Goal: Entertainment & Leisure: Browse casually

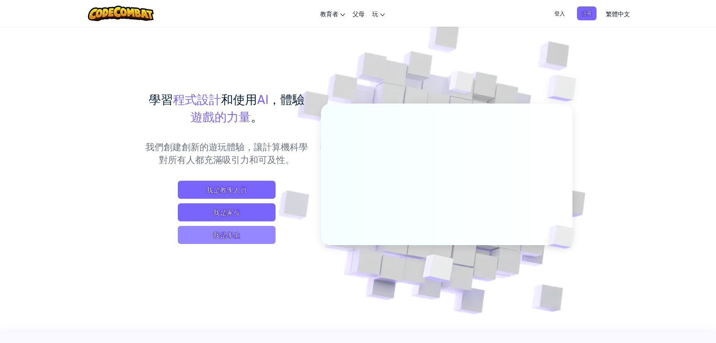
click at [223, 234] on span "我是學生" at bounding box center [227, 235] width 98 height 18
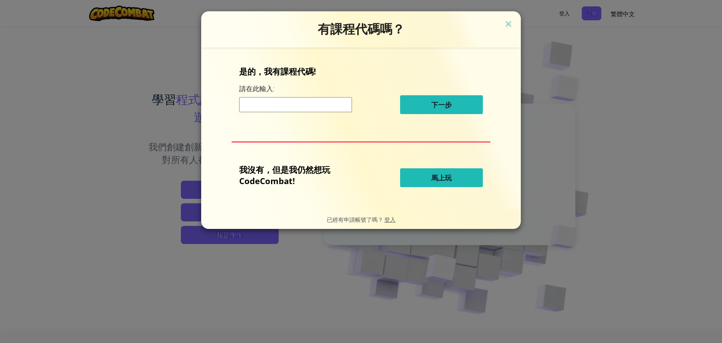
click at [429, 181] on button "馬上玩" at bounding box center [441, 177] width 83 height 19
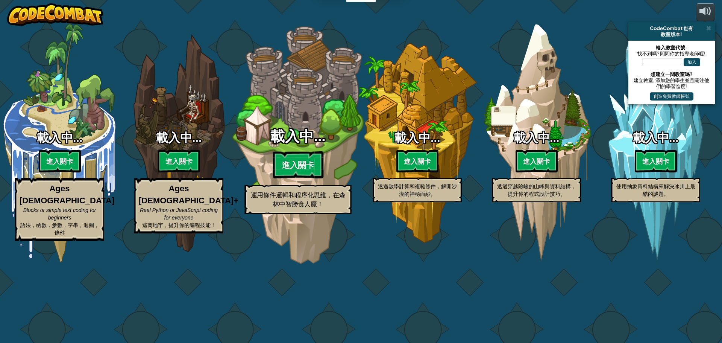
select select "zh-HANT"
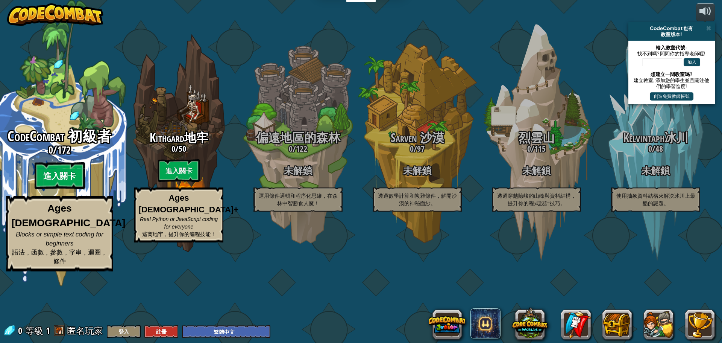
click at [69, 189] on btn "進入關卡" at bounding box center [59, 175] width 50 height 27
select select "zh-HANT"
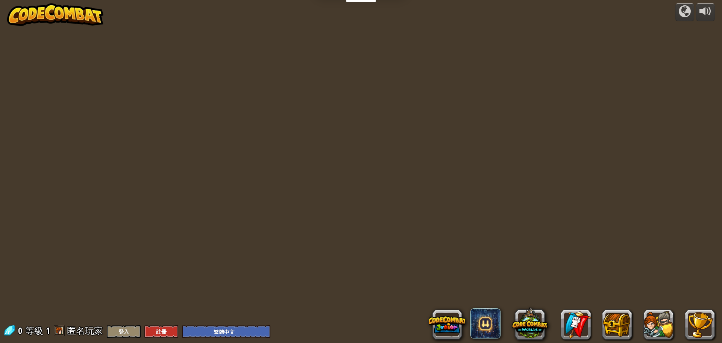
select select "zh-HANT"
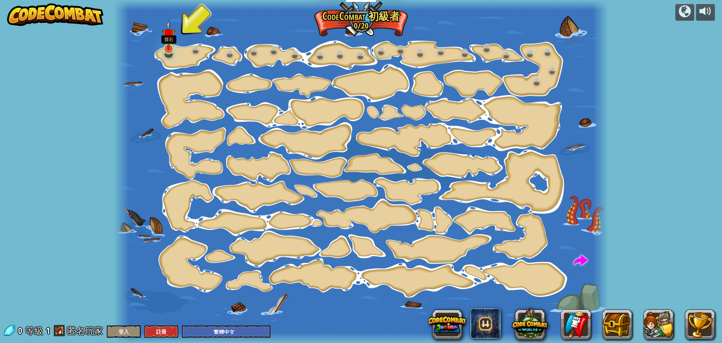
click at [171, 47] on img at bounding box center [168, 35] width 13 height 30
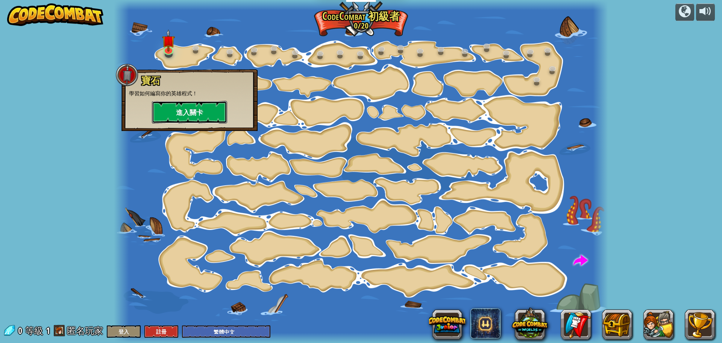
click at [198, 118] on button "進入關卡" at bounding box center [189, 112] width 75 height 23
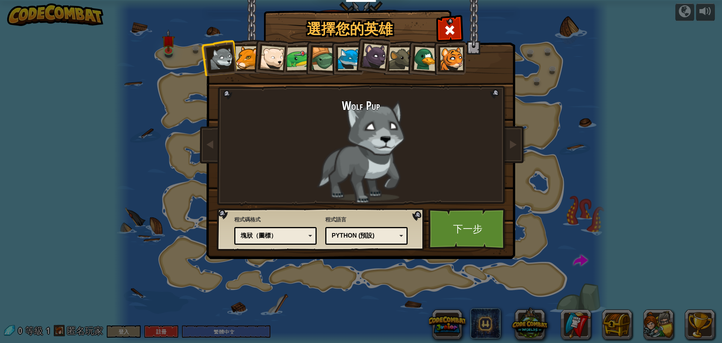
click at [382, 58] on div at bounding box center [374, 56] width 25 height 25
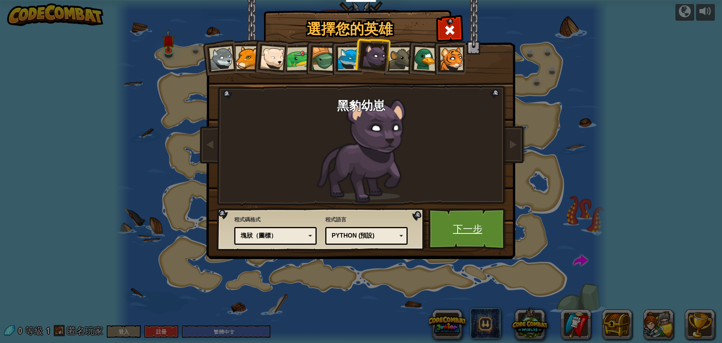
click at [486, 230] on link "下一步" at bounding box center [467, 228] width 79 height 41
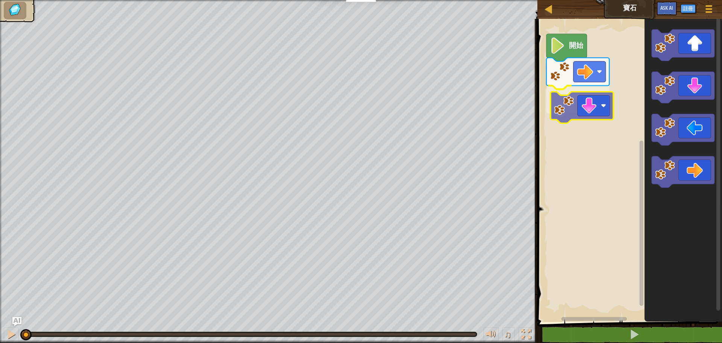
click at [571, 101] on div "開始" at bounding box center [628, 168] width 187 height 306
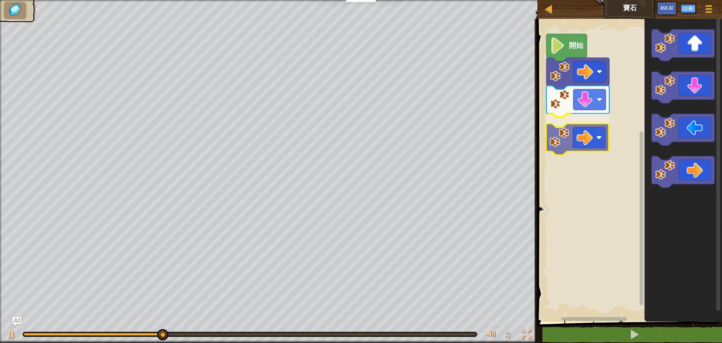
click at [576, 134] on div "開始" at bounding box center [628, 168] width 187 height 306
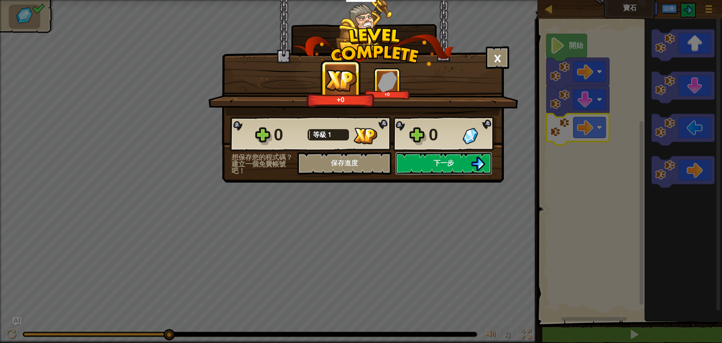
click at [440, 167] on button "下一步" at bounding box center [443, 163] width 97 height 23
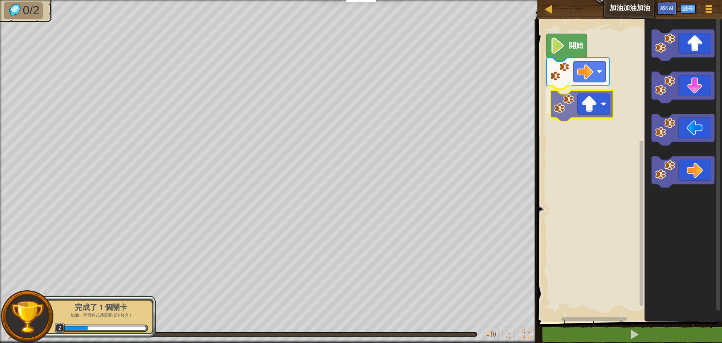
click at [585, 114] on div "開始" at bounding box center [628, 168] width 187 height 306
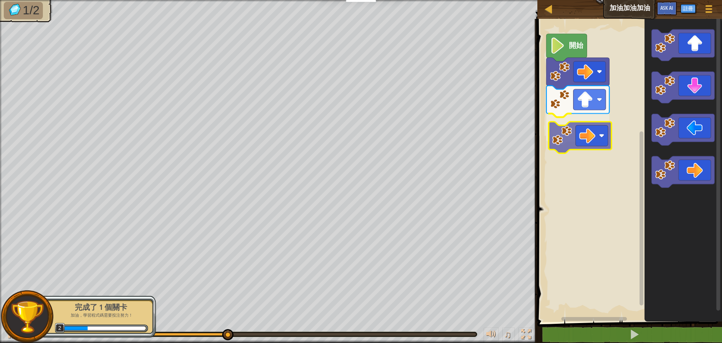
click at [565, 143] on div "開始" at bounding box center [628, 168] width 187 height 306
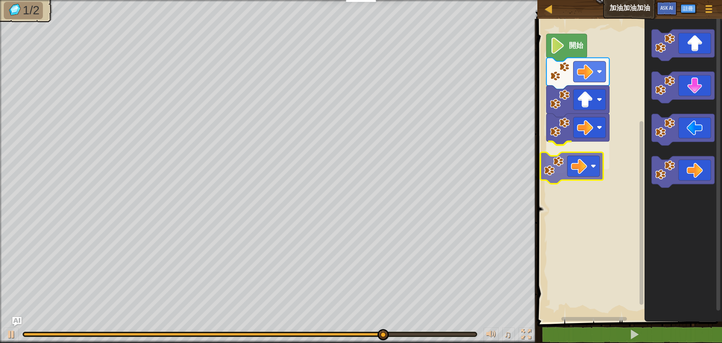
click at [558, 166] on div "開始" at bounding box center [628, 168] width 187 height 306
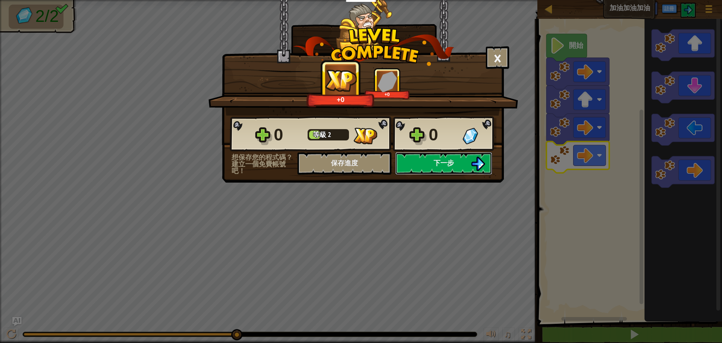
click at [454, 153] on button "下一步" at bounding box center [443, 163] width 97 height 23
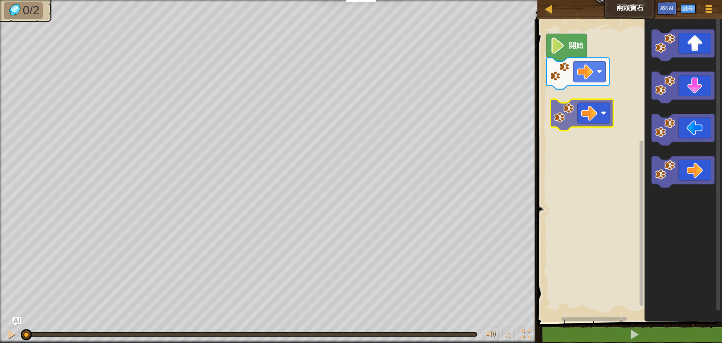
click at [583, 120] on div "開始" at bounding box center [628, 168] width 187 height 306
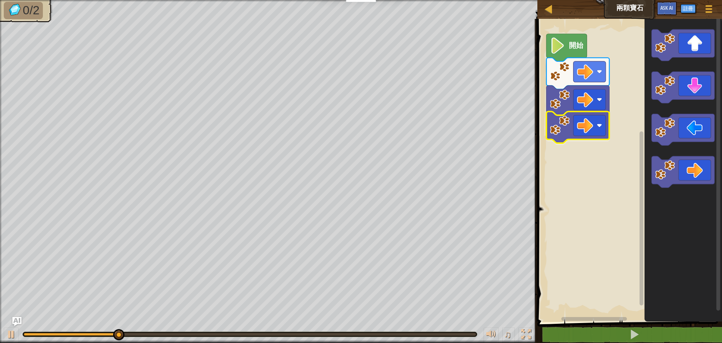
click at [581, 126] on div "開始" at bounding box center [628, 168] width 187 height 306
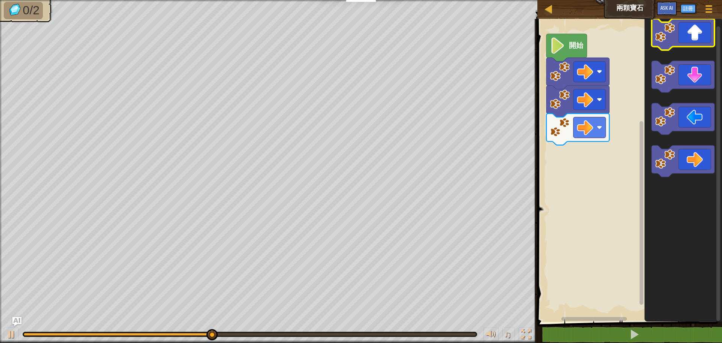
click at [686, 36] on icon "Blockly工作區" at bounding box center [682, 168] width 77 height 306
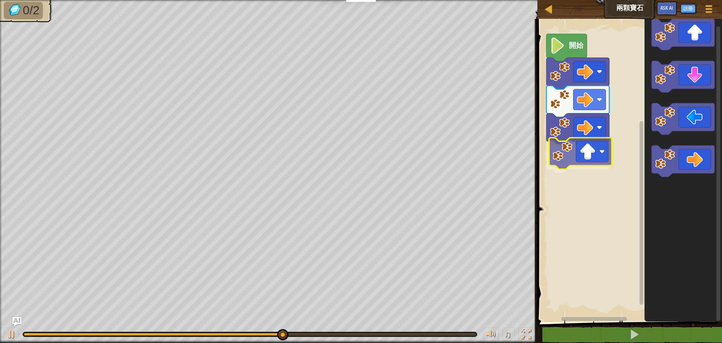
click at [584, 154] on div "開始" at bounding box center [628, 168] width 187 height 306
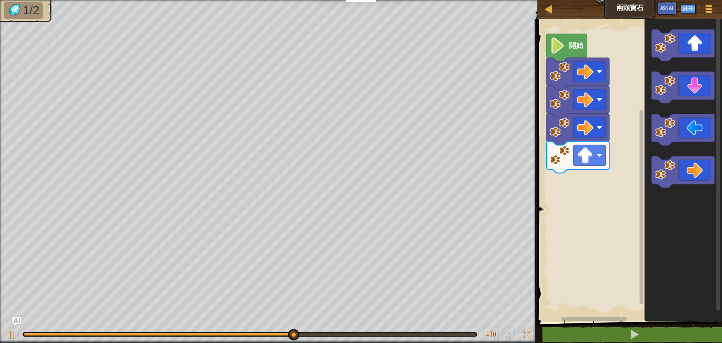
click at [685, 160] on g "Blockly工作區" at bounding box center [683, 108] width 63 height 158
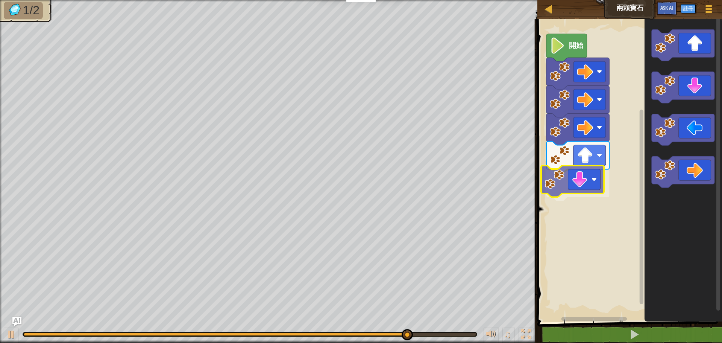
click at [579, 193] on div "開始" at bounding box center [628, 168] width 187 height 306
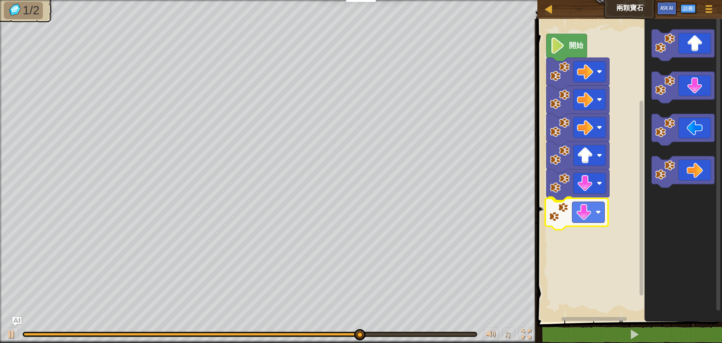
click at [566, 218] on div "開始" at bounding box center [628, 168] width 187 height 306
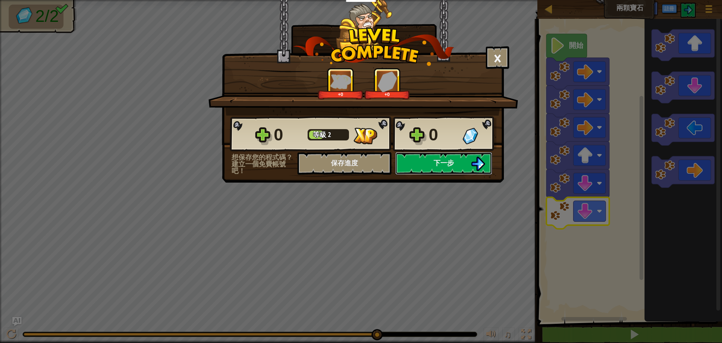
click at [438, 167] on span "下一步" at bounding box center [444, 162] width 20 height 9
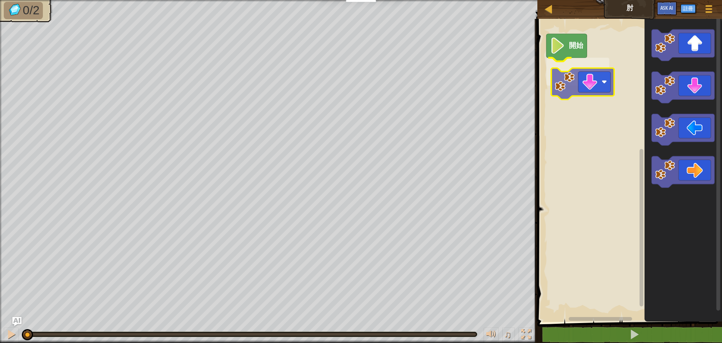
click at [559, 92] on div "開始" at bounding box center [628, 168] width 187 height 306
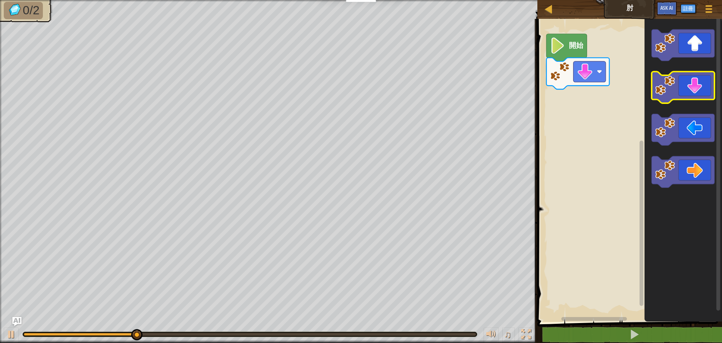
click at [633, 101] on div "開始" at bounding box center [628, 168] width 187 height 306
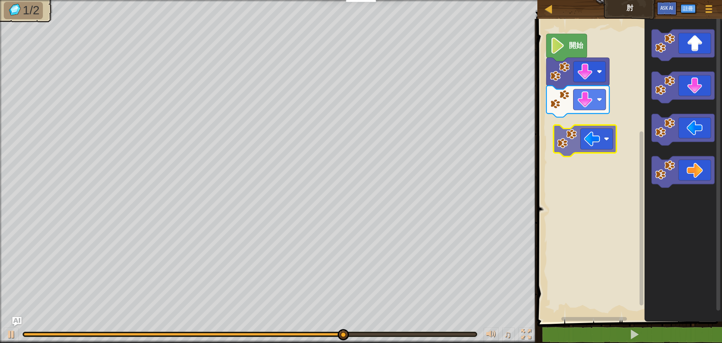
click at [580, 146] on div "開始" at bounding box center [628, 168] width 187 height 306
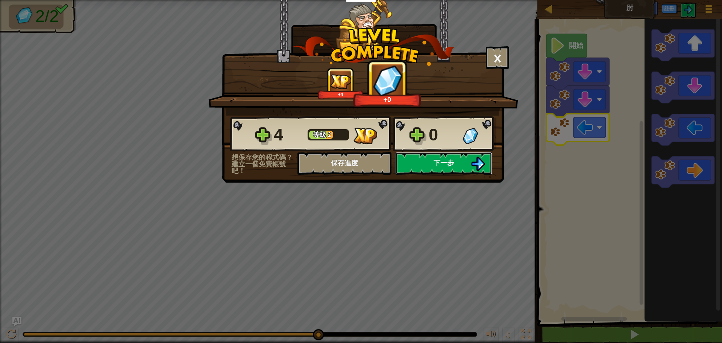
click at [464, 171] on button "下一步" at bounding box center [443, 163] width 97 height 23
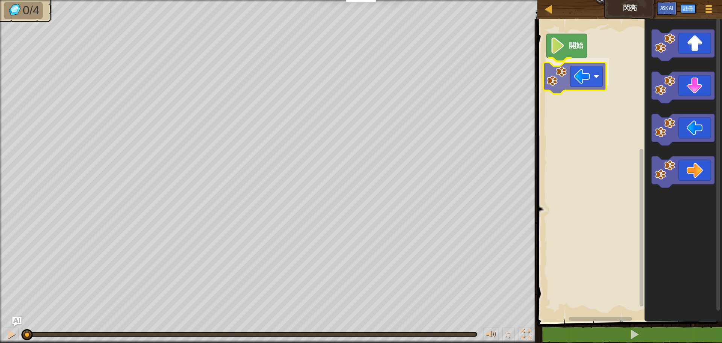
click at [574, 75] on div "開始" at bounding box center [628, 168] width 187 height 306
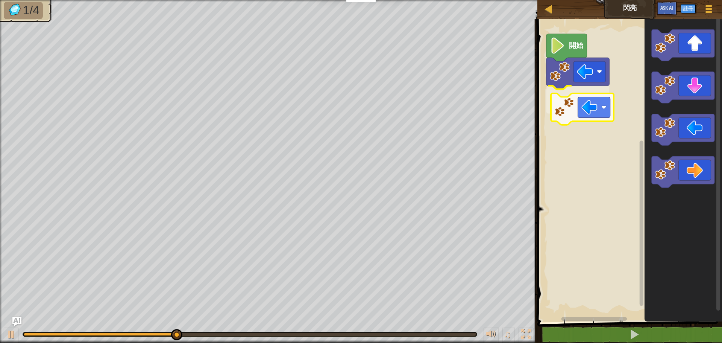
click at [579, 116] on div "開始" at bounding box center [628, 168] width 187 height 306
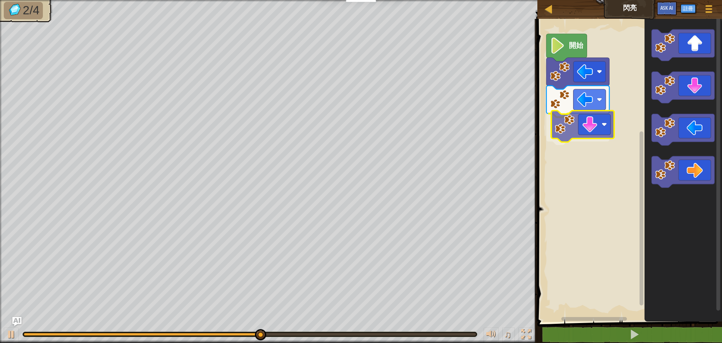
click at [581, 138] on div "開始" at bounding box center [628, 168] width 187 height 306
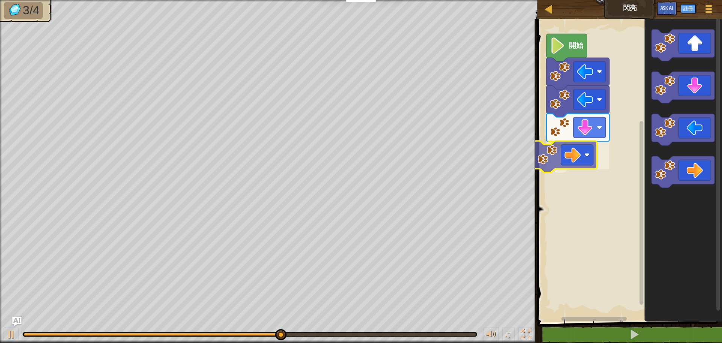
click at [566, 155] on div "開始" at bounding box center [628, 168] width 187 height 306
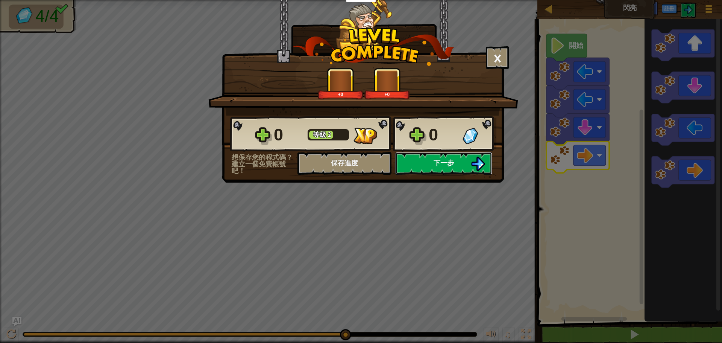
click at [438, 162] on span "下一步" at bounding box center [444, 162] width 20 height 9
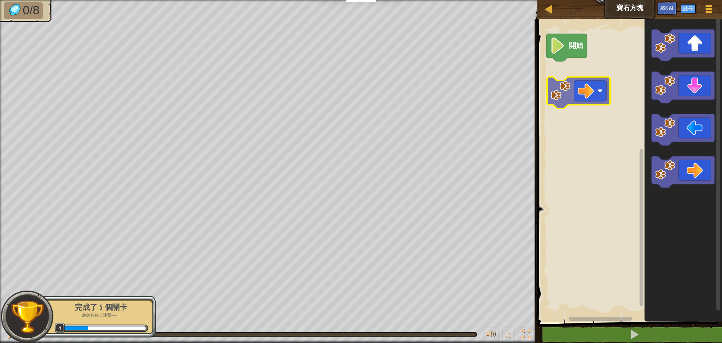
click at [590, 85] on div "開始" at bounding box center [628, 168] width 187 height 306
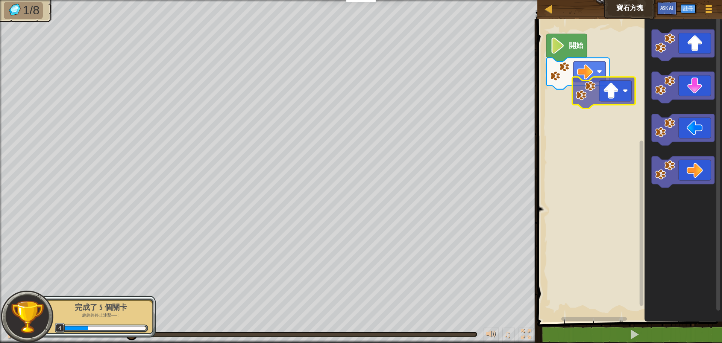
click at [582, 102] on div "開始" at bounding box center [628, 168] width 187 height 306
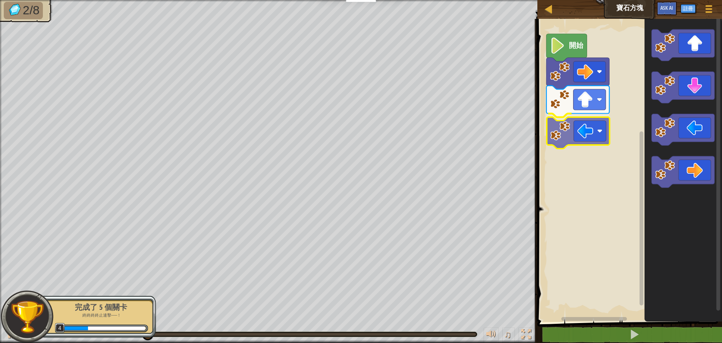
click at [579, 124] on div "開始" at bounding box center [628, 168] width 187 height 306
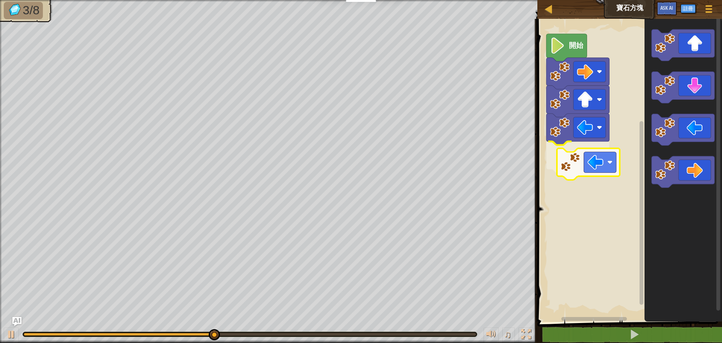
click at [565, 155] on div "開始" at bounding box center [628, 168] width 187 height 306
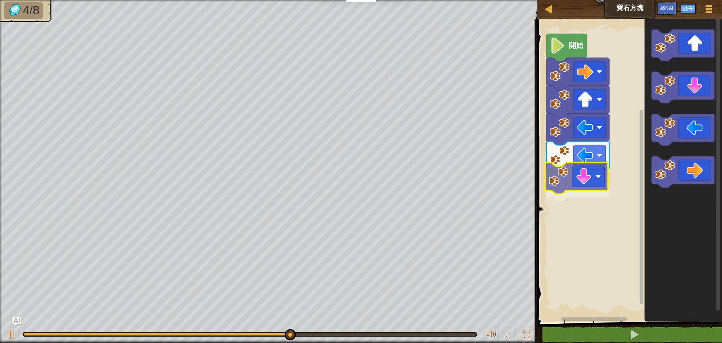
click at [577, 197] on div "開始" at bounding box center [628, 168] width 187 height 306
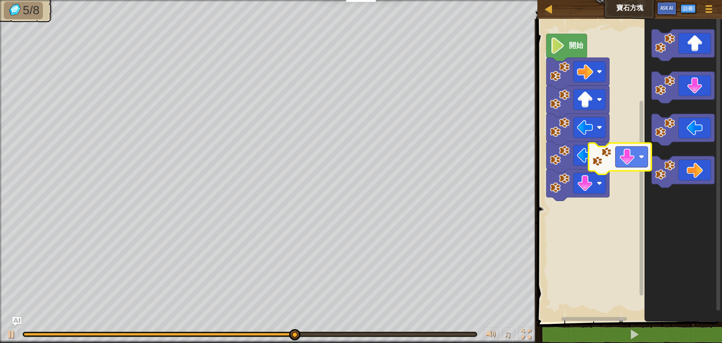
click at [593, 201] on div "開始" at bounding box center [628, 168] width 187 height 306
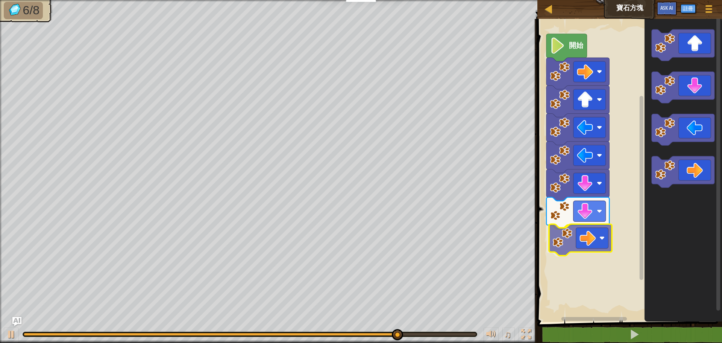
click at [572, 241] on div "開始" at bounding box center [628, 168] width 187 height 306
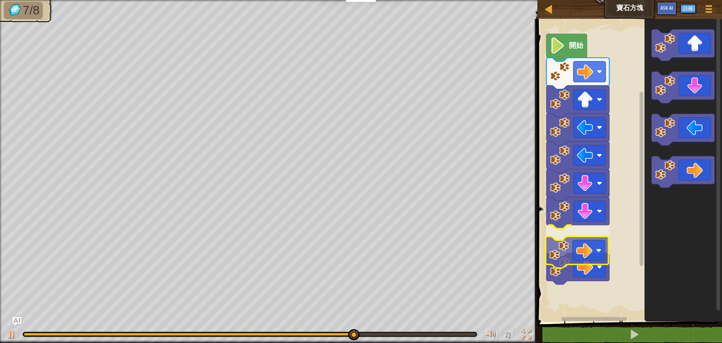
click at [566, 256] on div "開始" at bounding box center [628, 168] width 187 height 306
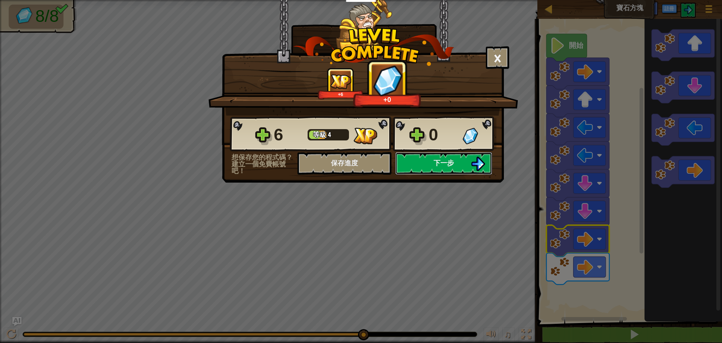
click at [472, 162] on img at bounding box center [478, 163] width 14 height 14
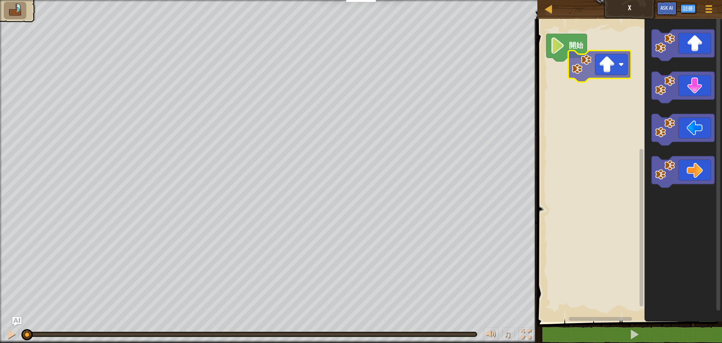
click at [578, 92] on div "開始" at bounding box center [628, 168] width 187 height 306
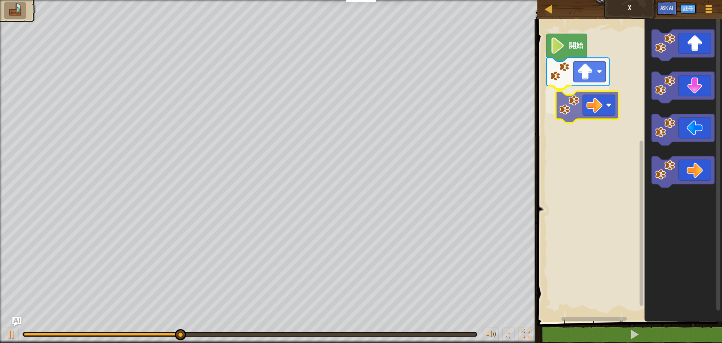
click at [585, 121] on div "開始" at bounding box center [628, 168] width 187 height 306
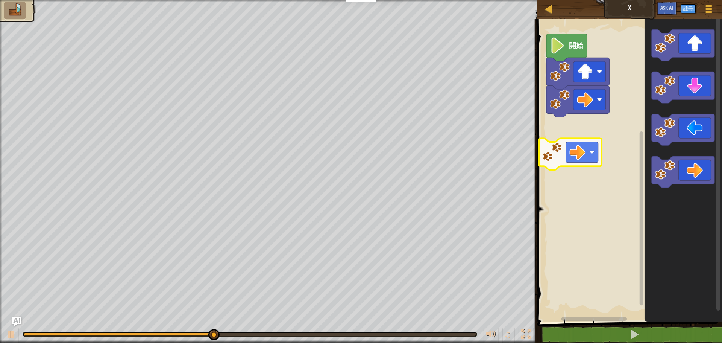
click at [588, 146] on div "開始" at bounding box center [628, 168] width 187 height 306
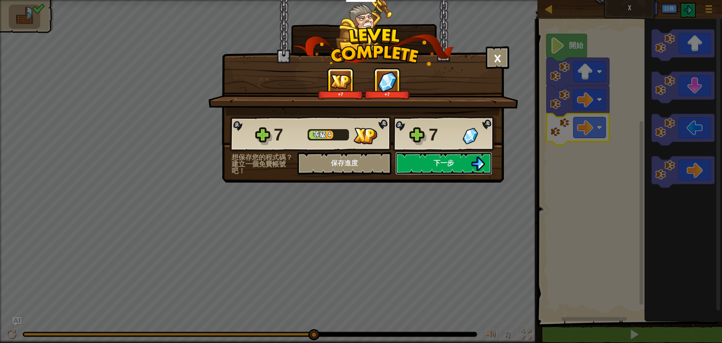
click at [455, 162] on button "下一步" at bounding box center [443, 163] width 97 height 23
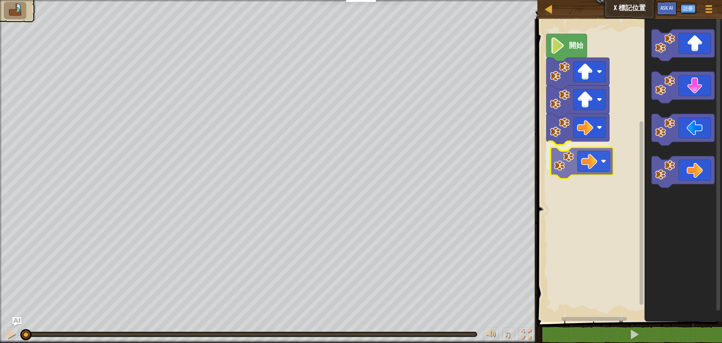
click at [572, 168] on div "開始" at bounding box center [628, 168] width 187 height 306
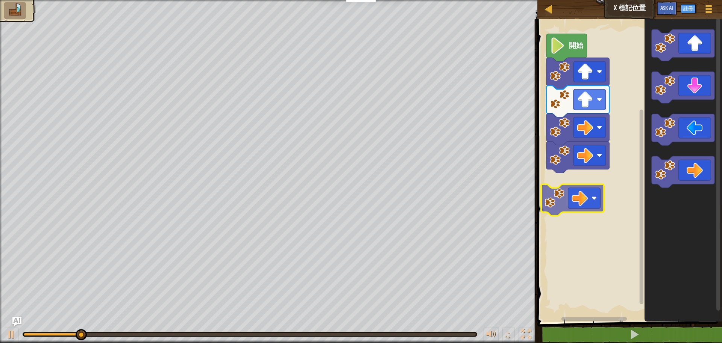
click at [566, 191] on div "開始" at bounding box center [628, 168] width 187 height 306
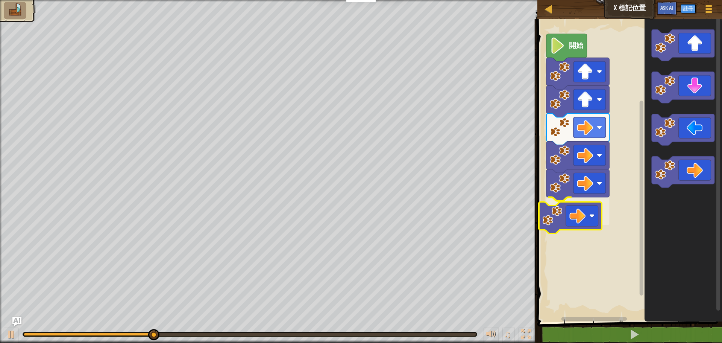
click at [592, 227] on div "開始" at bounding box center [628, 168] width 187 height 306
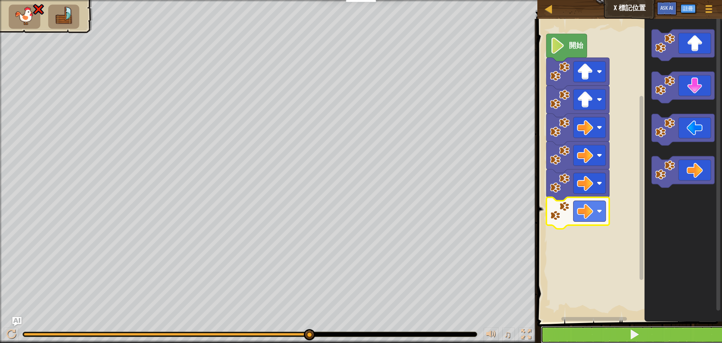
click at [628, 330] on button at bounding box center [634, 334] width 187 height 17
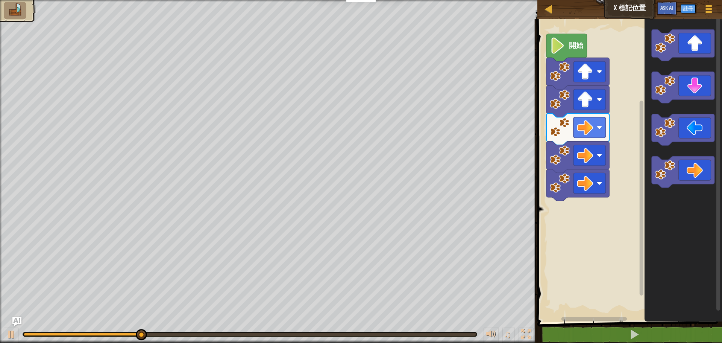
click at [599, 185] on div "開始" at bounding box center [628, 168] width 187 height 306
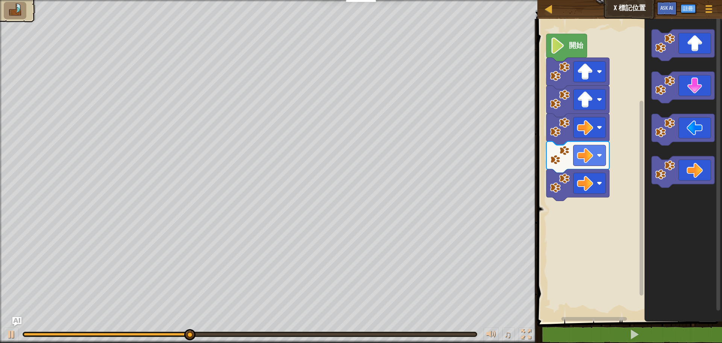
click at [625, 210] on div "開始" at bounding box center [628, 168] width 187 height 306
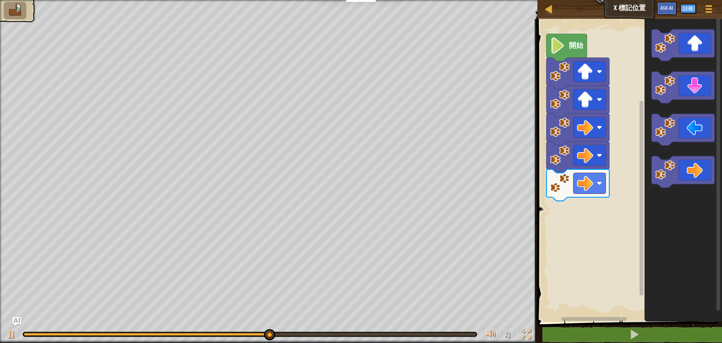
click at [659, 127] on g "Blockly工作區" at bounding box center [683, 108] width 63 height 158
click at [667, 93] on image "Blockly工作區" at bounding box center [665, 86] width 20 height 20
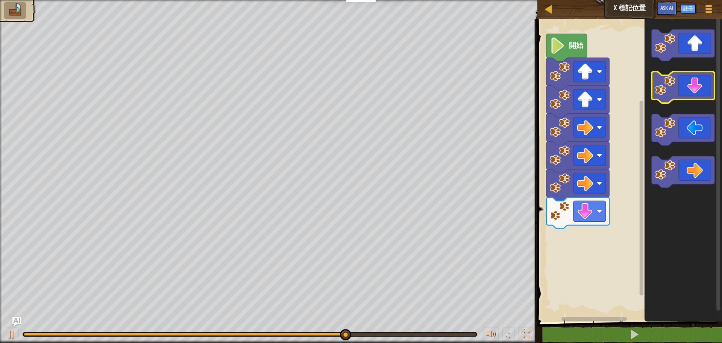
click at [687, 91] on icon "Blockly工作區" at bounding box center [683, 88] width 63 height 32
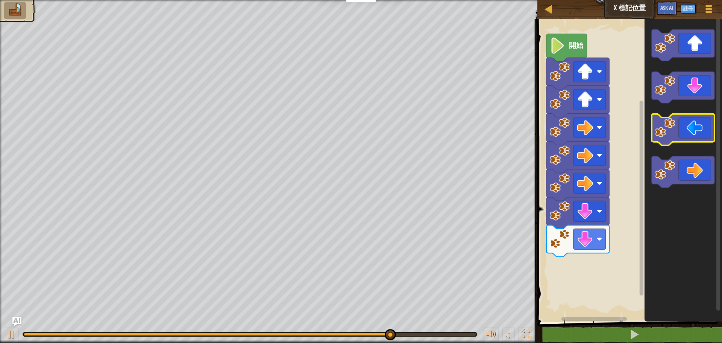
click at [680, 142] on rect "Blockly工作區" at bounding box center [683, 130] width 63 height 32
click at [679, 135] on icon "Blockly工作區" at bounding box center [683, 130] width 63 height 32
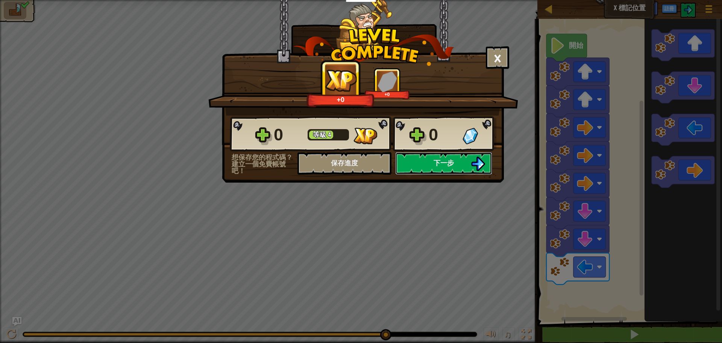
click at [469, 159] on button "下一步" at bounding box center [443, 163] width 97 height 23
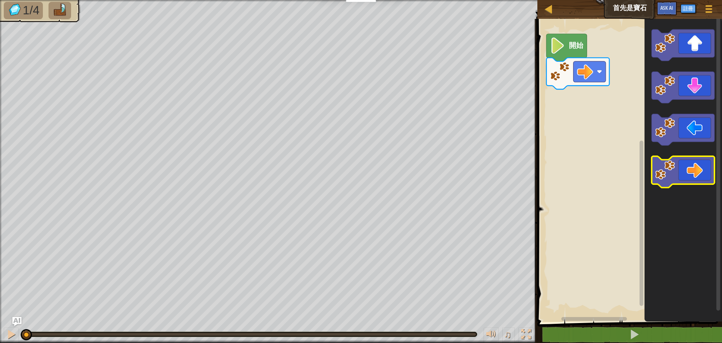
click at [666, 177] on image "Blockly工作區" at bounding box center [665, 170] width 20 height 20
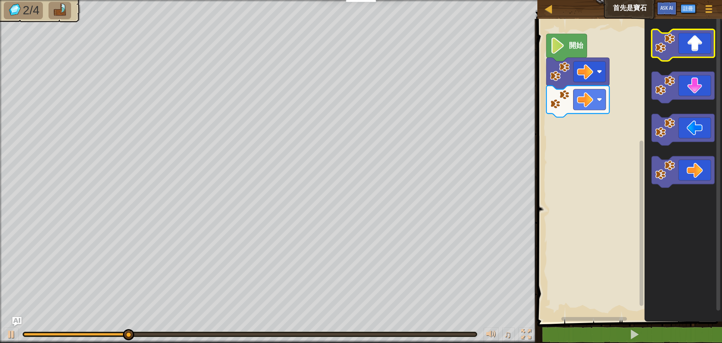
click at [662, 56] on icon "Blockly工作區" at bounding box center [683, 45] width 63 height 32
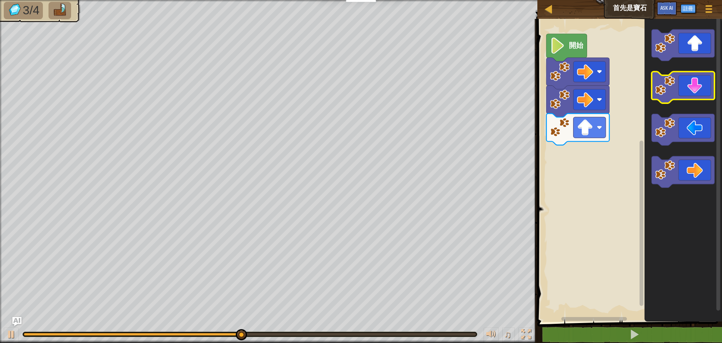
click at [667, 98] on icon "Blockly工作區" at bounding box center [683, 88] width 63 height 32
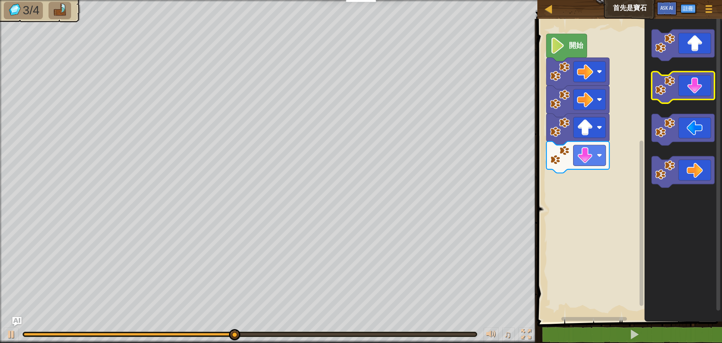
click at [665, 94] on image "Blockly工作區" at bounding box center [665, 86] width 20 height 20
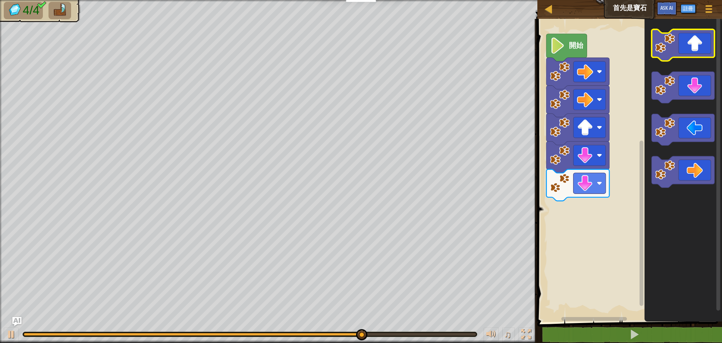
click at [672, 57] on icon "Blockly工作區" at bounding box center [683, 45] width 63 height 32
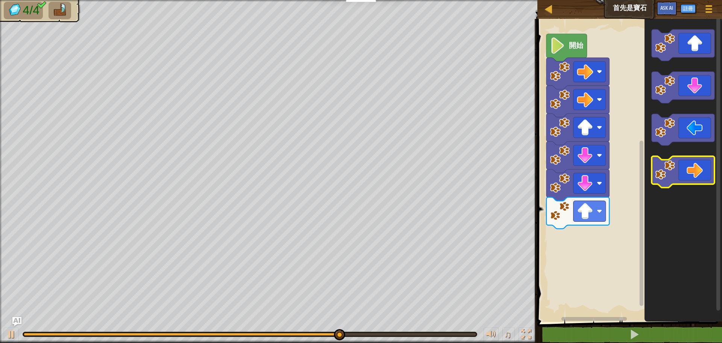
click at [690, 171] on icon "Blockly工作區" at bounding box center [683, 172] width 63 height 32
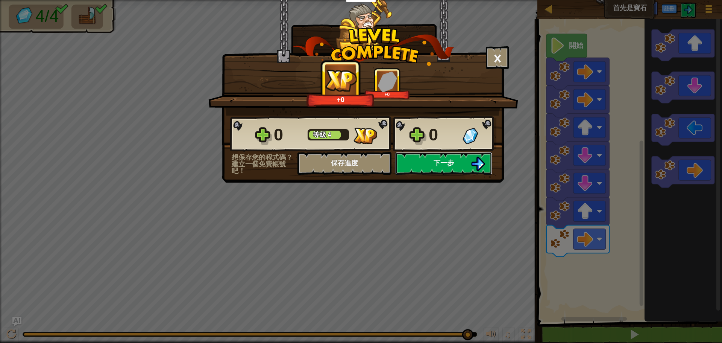
click at [483, 163] on img at bounding box center [478, 163] width 14 height 14
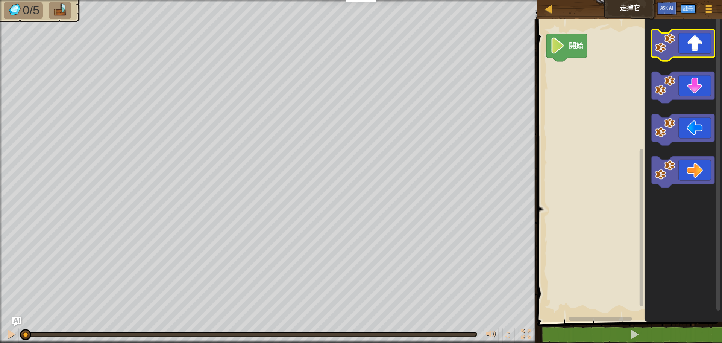
click at [661, 45] on image "Blockly工作區" at bounding box center [665, 43] width 20 height 20
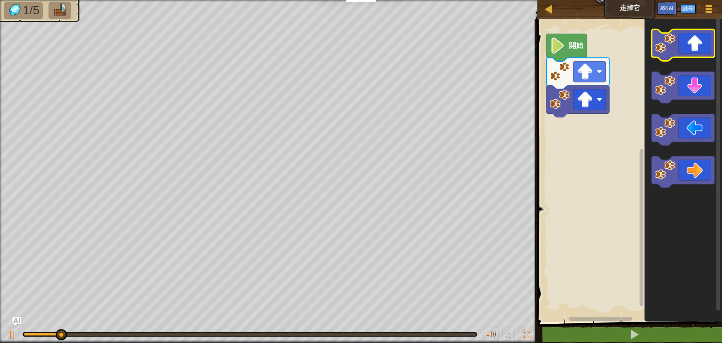
click at [661, 45] on image "Blockly工作區" at bounding box center [665, 43] width 20 height 20
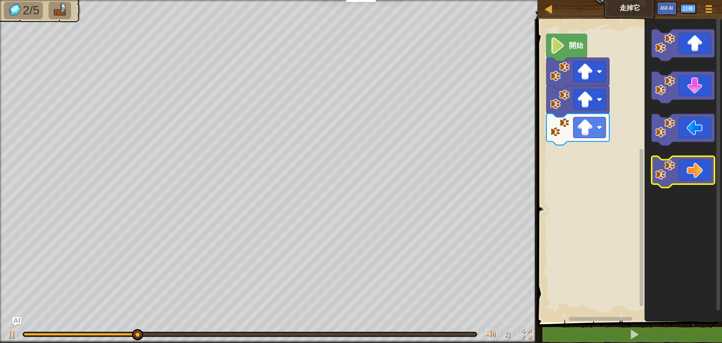
click at [693, 165] on icon "Blockly工作區" at bounding box center [683, 172] width 63 height 32
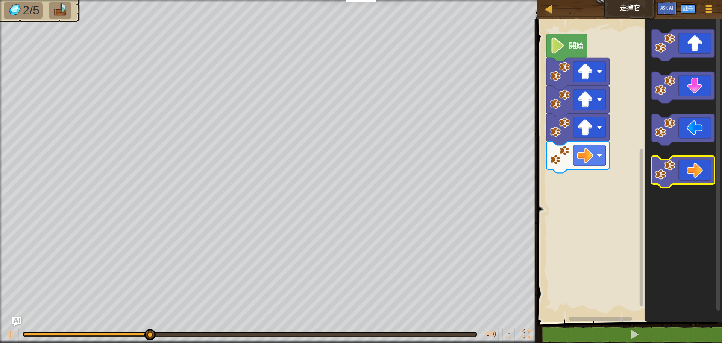
click at [693, 165] on icon "Blockly工作區" at bounding box center [683, 172] width 63 height 32
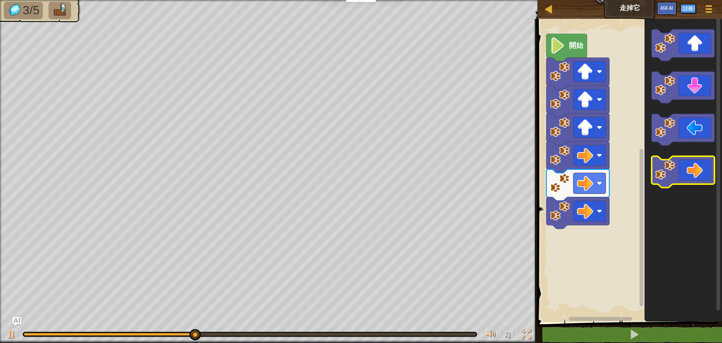
click at [693, 165] on icon "Blockly工作區" at bounding box center [683, 172] width 63 height 32
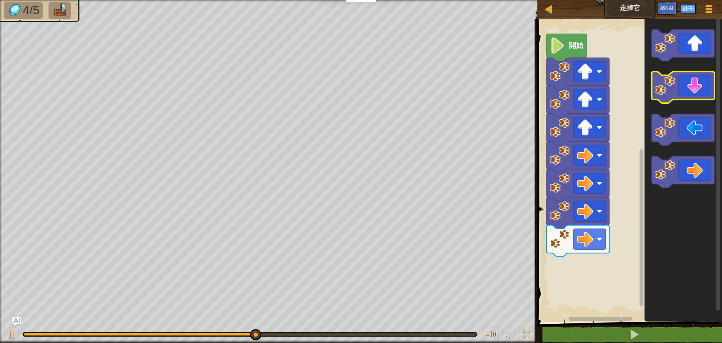
click at [686, 83] on icon "Blockly工作區" at bounding box center [683, 88] width 63 height 32
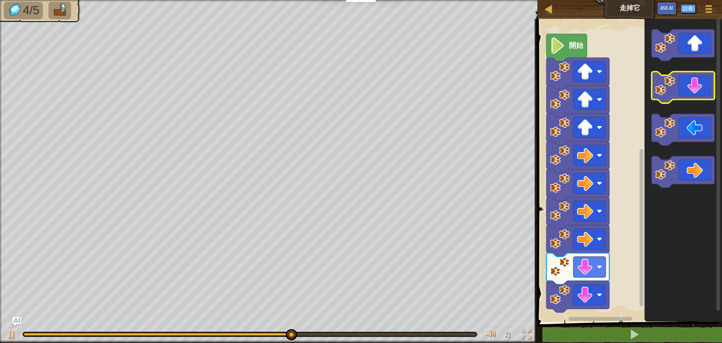
click at [686, 83] on icon "Blockly工作區" at bounding box center [683, 88] width 63 height 32
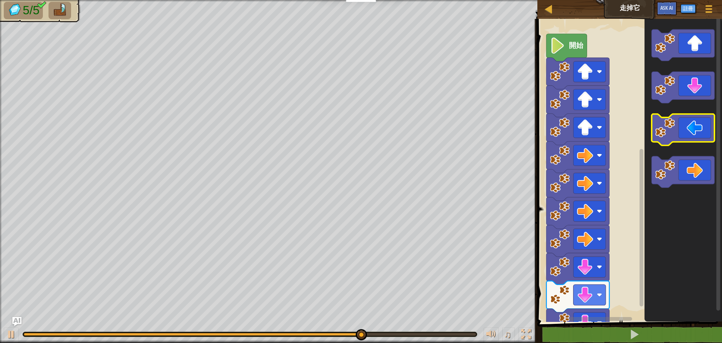
click at [683, 133] on icon "Blockly工作區" at bounding box center [683, 130] width 63 height 32
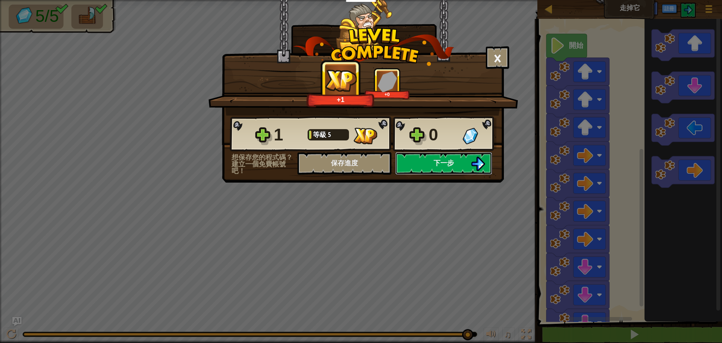
click at [440, 154] on button "下一步" at bounding box center [443, 163] width 97 height 23
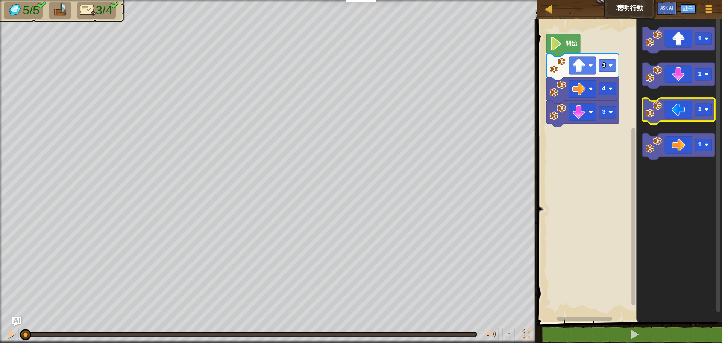
click at [657, 106] on image "Blockly工作區" at bounding box center [653, 109] width 17 height 17
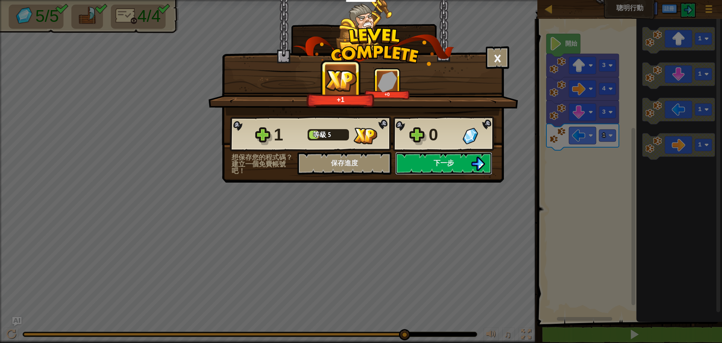
click at [455, 159] on button "下一步" at bounding box center [443, 163] width 97 height 23
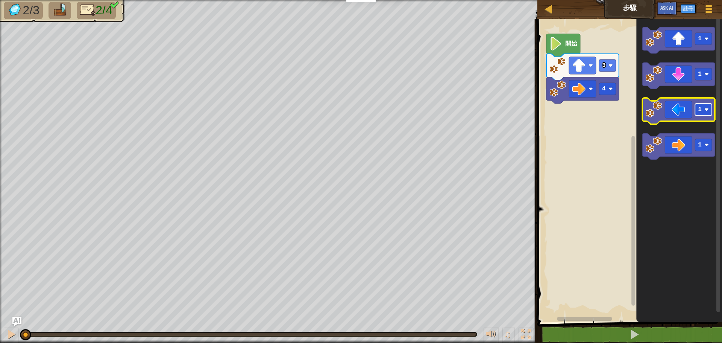
click at [707, 105] on rect "Blockly工作區" at bounding box center [703, 109] width 17 height 12
click at [672, 117] on icon "Blockly工作區" at bounding box center [678, 111] width 73 height 26
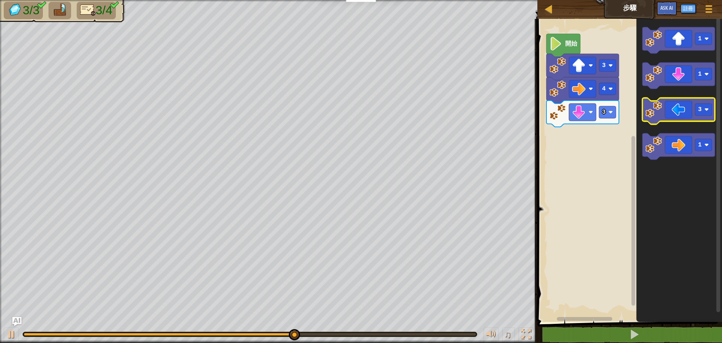
click at [668, 117] on icon "Blockly工作區" at bounding box center [678, 111] width 73 height 26
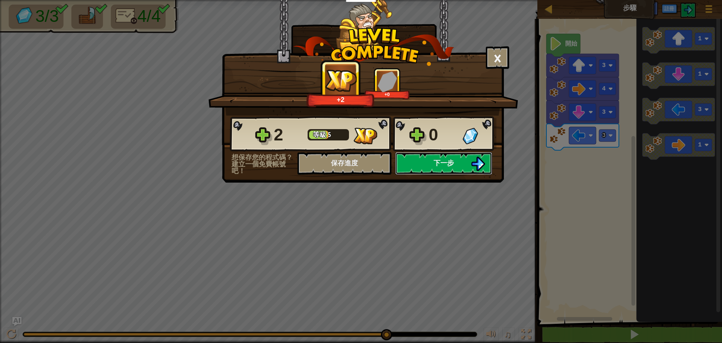
click at [439, 157] on button "下一步" at bounding box center [443, 163] width 97 height 23
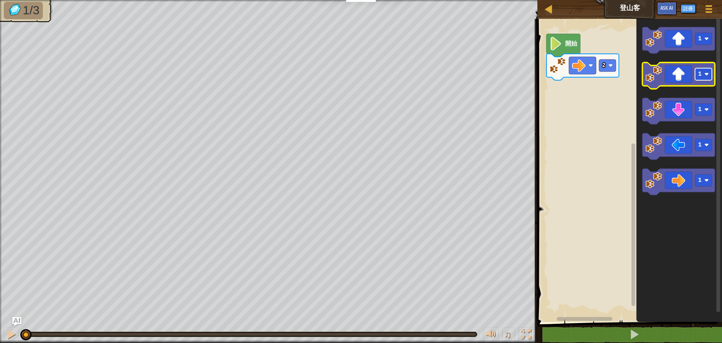
click at [702, 74] on rect "Blockly工作區" at bounding box center [703, 74] width 17 height 12
click at [679, 80] on icon "Blockly工作區" at bounding box center [678, 75] width 73 height 26
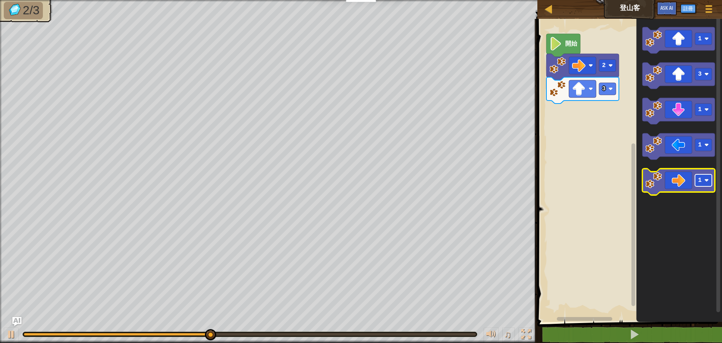
click at [708, 182] on image "Blockly工作區" at bounding box center [706, 180] width 5 height 5
click at [679, 183] on icon "Blockly工作區" at bounding box center [678, 181] width 73 height 26
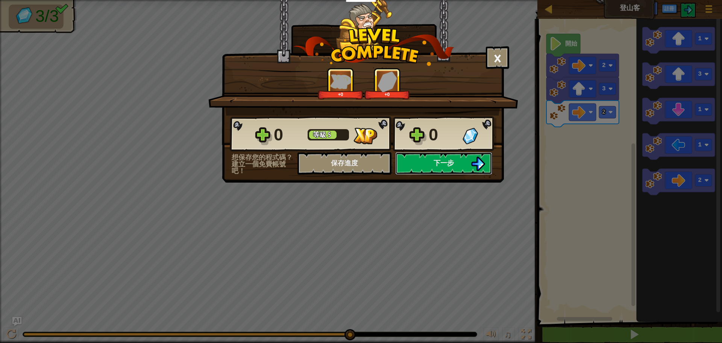
click at [444, 158] on span "下一步" at bounding box center [444, 162] width 20 height 9
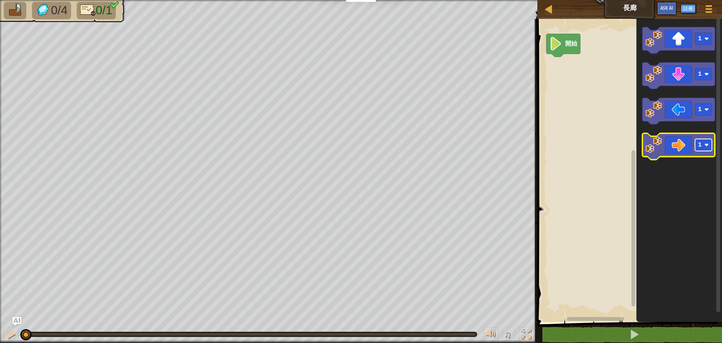
click at [703, 146] on rect "Blockly工作區" at bounding box center [703, 145] width 17 height 12
click at [677, 152] on icon "Blockly工作區" at bounding box center [678, 146] width 73 height 26
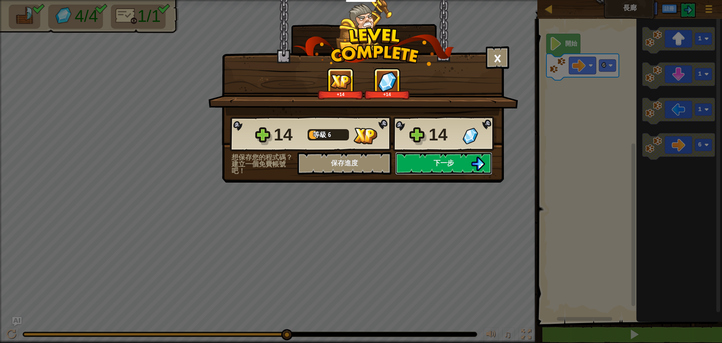
click at [452, 159] on span "下一步" at bounding box center [444, 162] width 20 height 9
